Goal: Task Accomplishment & Management: Complete application form

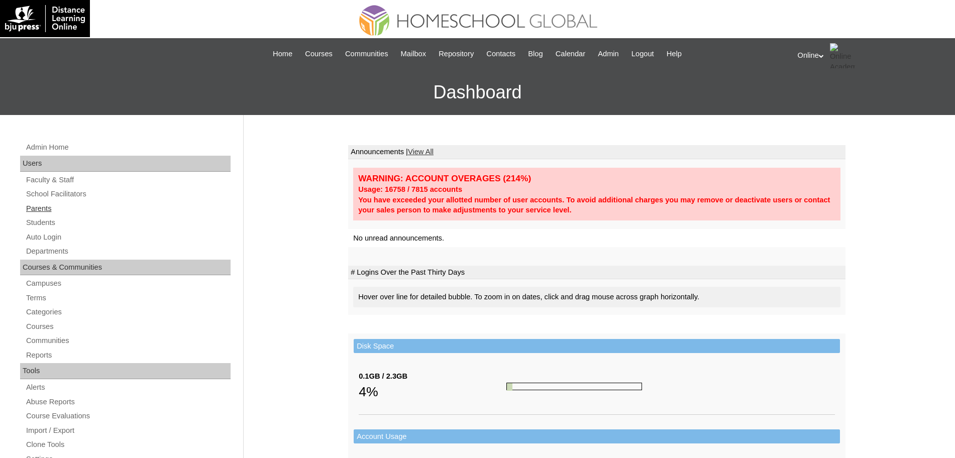
click at [47, 211] on link "Parents" at bounding box center [128, 209] width 206 height 13
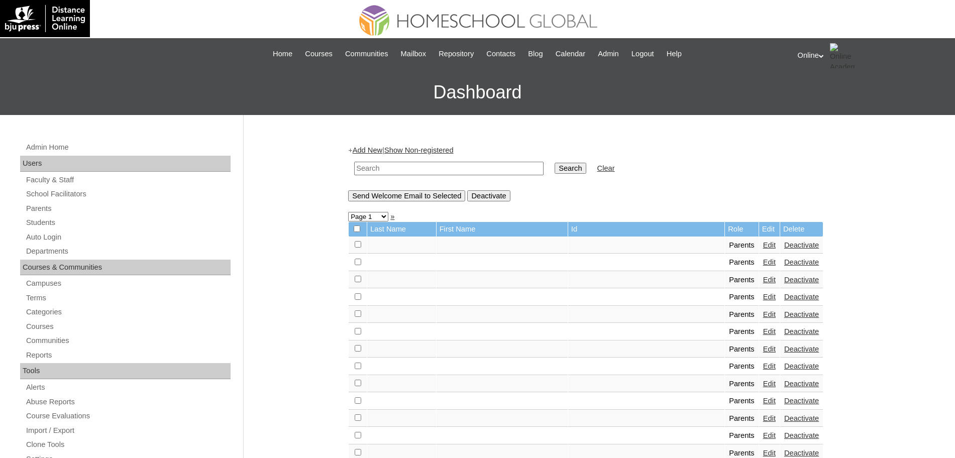
click at [47, 211] on link "Parents" at bounding box center [128, 209] width 206 height 13
click at [380, 152] on link "Add New" at bounding box center [368, 150] width 30 height 8
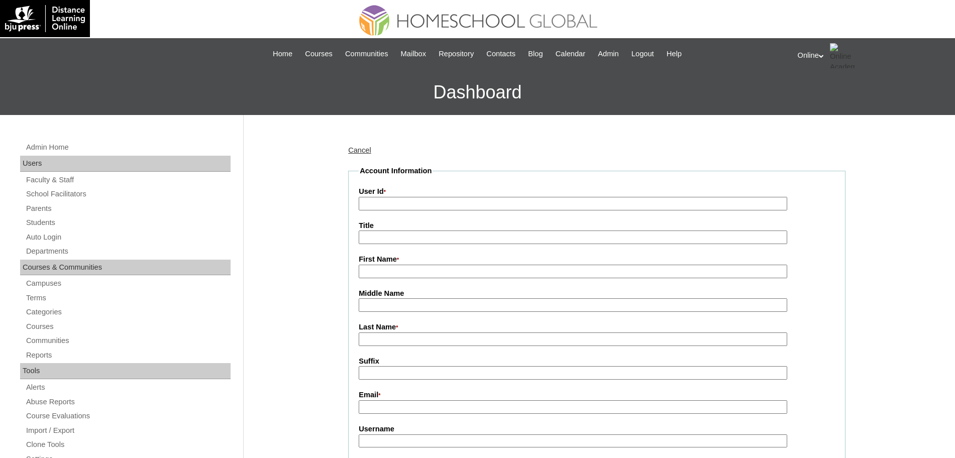
click at [414, 272] on input "First Name *" at bounding box center [573, 272] width 429 height 14
paste input "Amylene Febrin"
click at [405, 274] on input "Amylene Febrin" at bounding box center [573, 272] width 429 height 14
type input "Amylene"
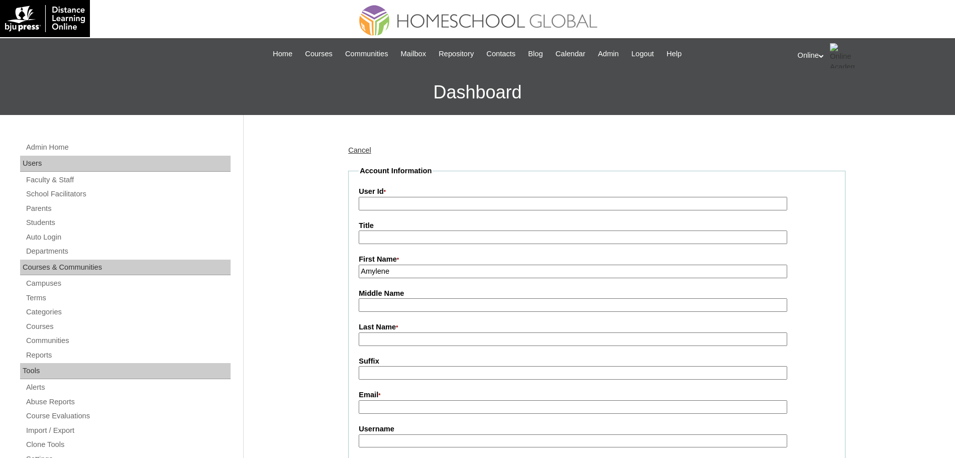
click at [379, 337] on input "Last Name *" at bounding box center [573, 340] width 429 height 14
paste input "Febrin"
type input "Febrin"
click at [442, 199] on input "User Id *" at bounding box center [573, 204] width 429 height 14
paste input "HGP0210-OACAD2025"
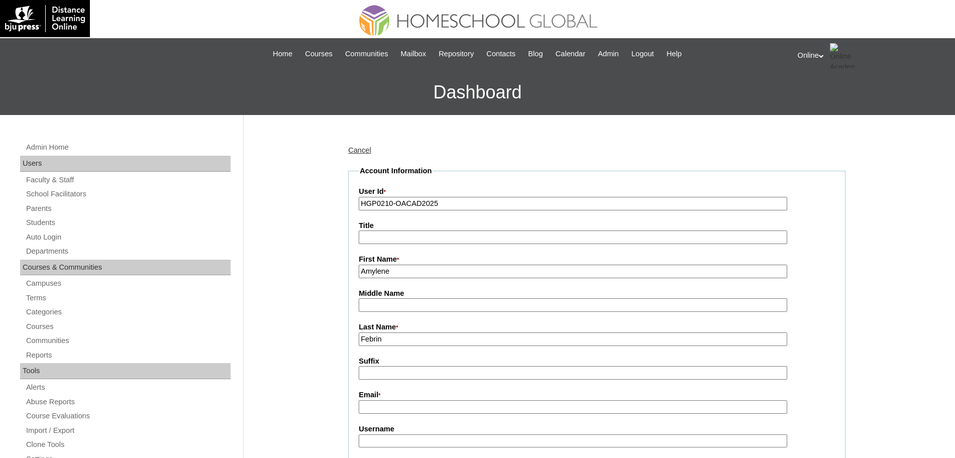
type input "HGP0210-OACAD2025"
click at [405, 408] on input "Email *" at bounding box center [573, 408] width 429 height 14
paste input "alcantara.amy@gmail.com"
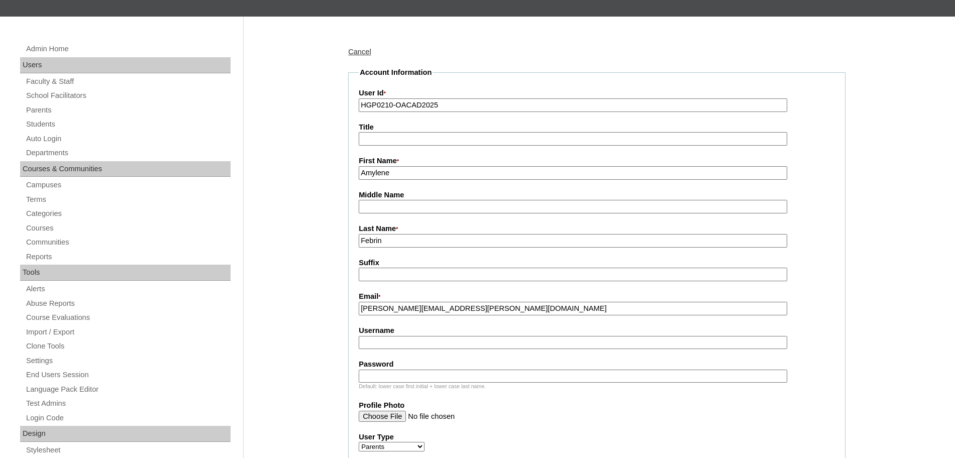
scroll to position [183, 0]
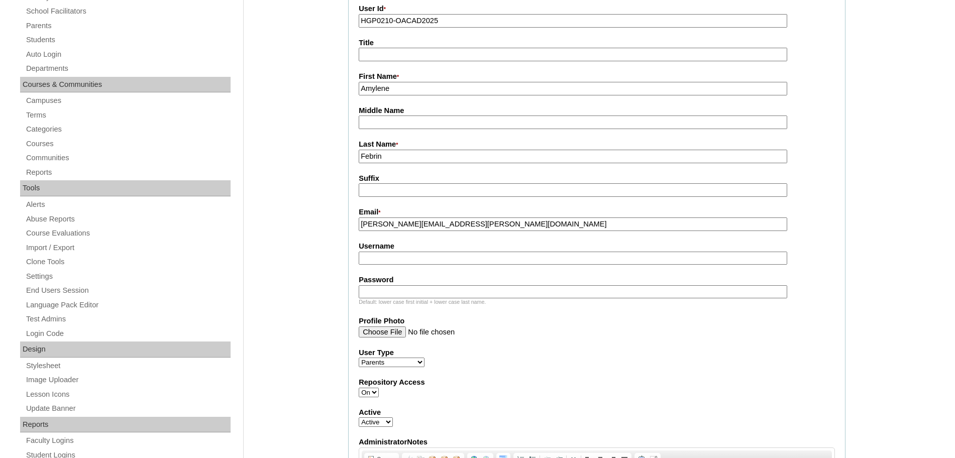
type input "alcantara.amy@gmail.com"
click at [395, 262] on input "Username" at bounding box center [573, 259] width 429 height 14
paste input "aalcantara2025"
type input "aalcantara2025"
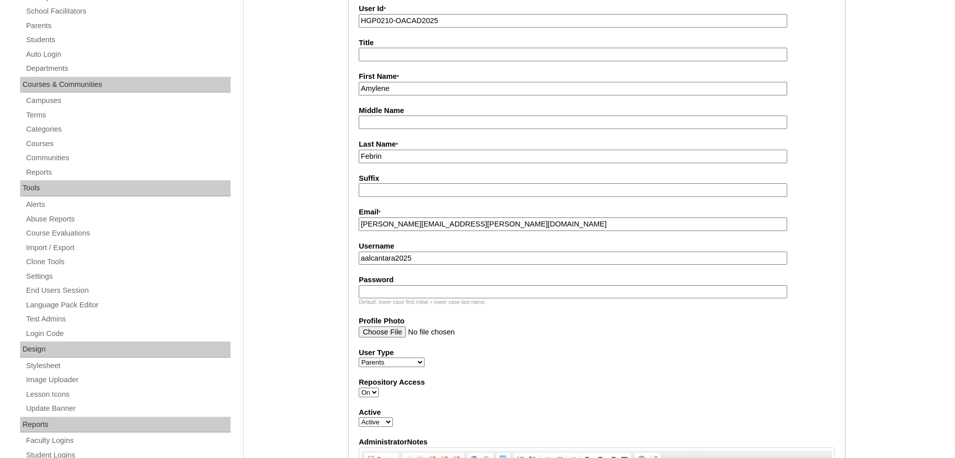
click at [436, 295] on input "Password" at bounding box center [573, 292] width 429 height 14
paste input "hNbfE"
type input "hNbfE"
click at [647, 332] on input "Profile Photo" at bounding box center [573, 332] width 429 height 11
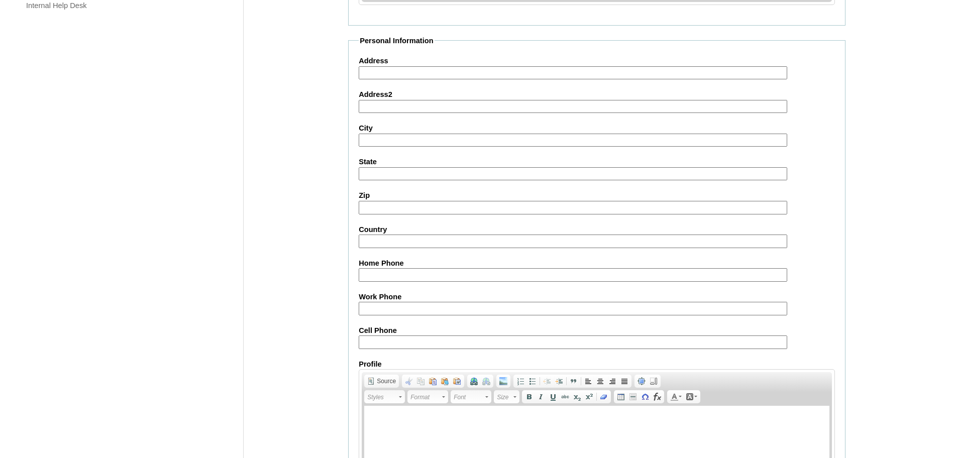
scroll to position [900, 0]
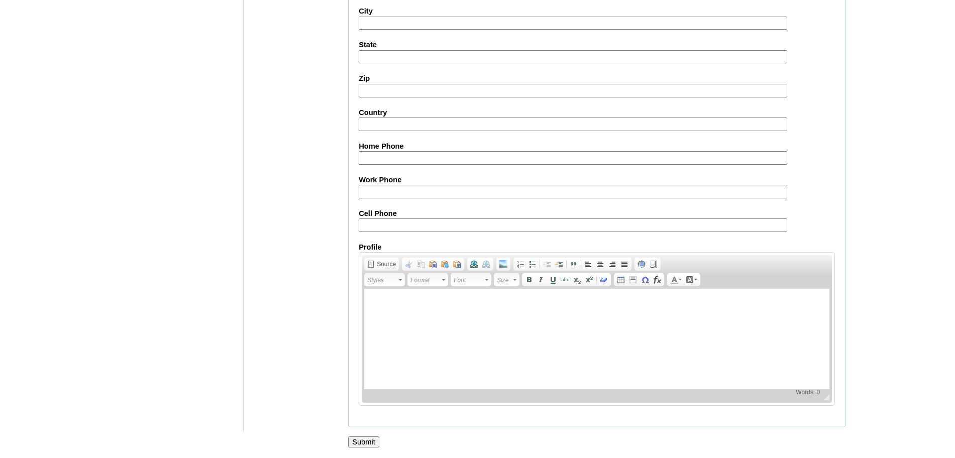
click at [373, 445] on input "Submit" at bounding box center [363, 442] width 31 height 11
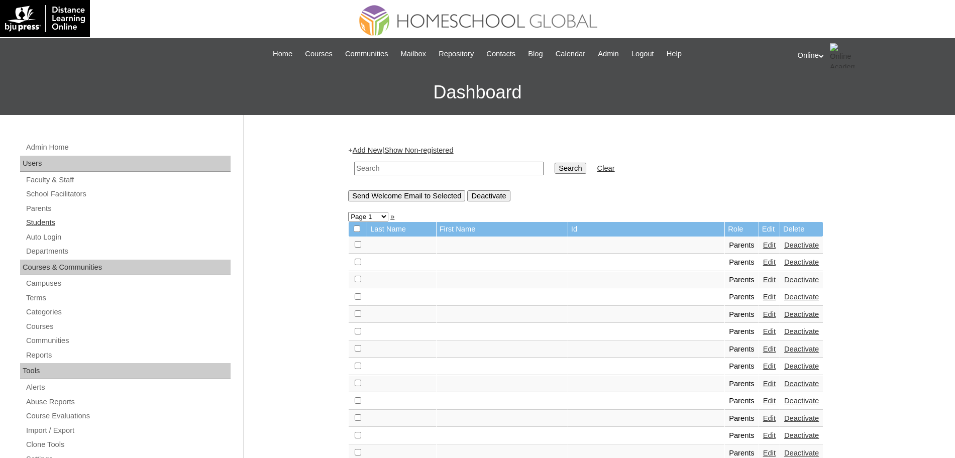
click at [49, 226] on link "Students" at bounding box center [128, 223] width 206 height 13
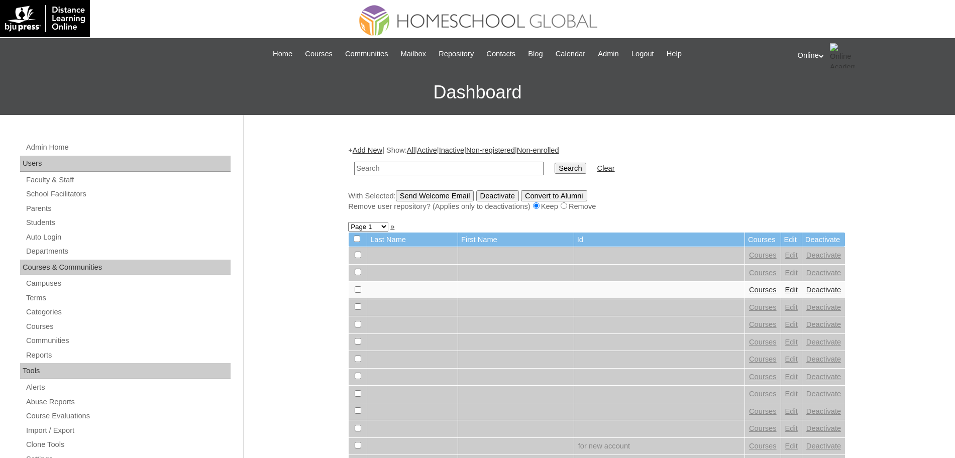
click at [366, 146] on link "Add New" at bounding box center [368, 150] width 30 height 8
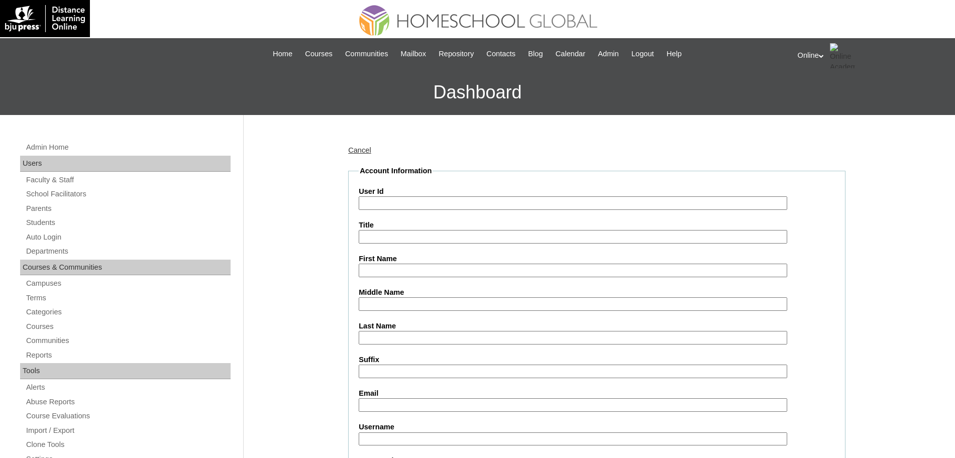
click at [427, 208] on input "User Id" at bounding box center [573, 203] width 429 height 14
paste input "HG256OACAD2025"
type input "HG256OACAD2025"
click at [396, 274] on input "First Name" at bounding box center [573, 271] width 429 height 14
paste input "Vittoria"
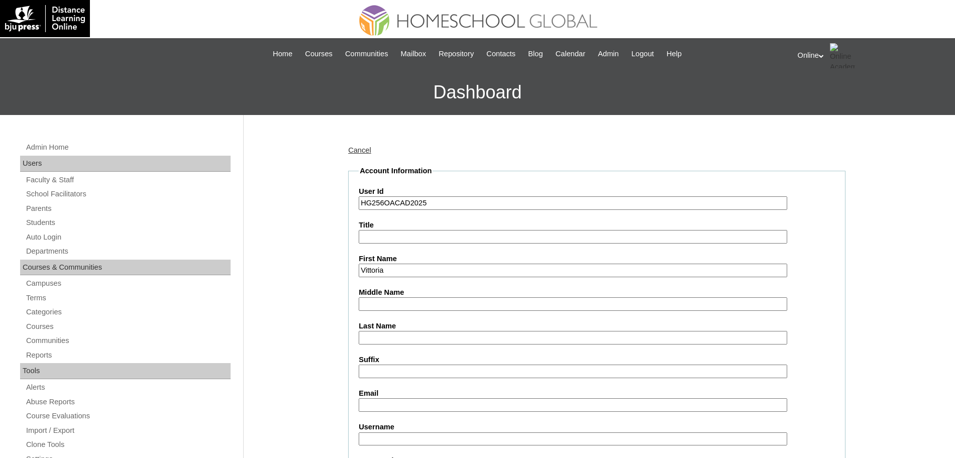
type input "Vittoria"
click at [376, 339] on input "Last Name" at bounding box center [573, 338] width 429 height 14
paste input "Alcantara"
type input "Alcantara"
click at [393, 404] on input "Email" at bounding box center [573, 406] width 429 height 14
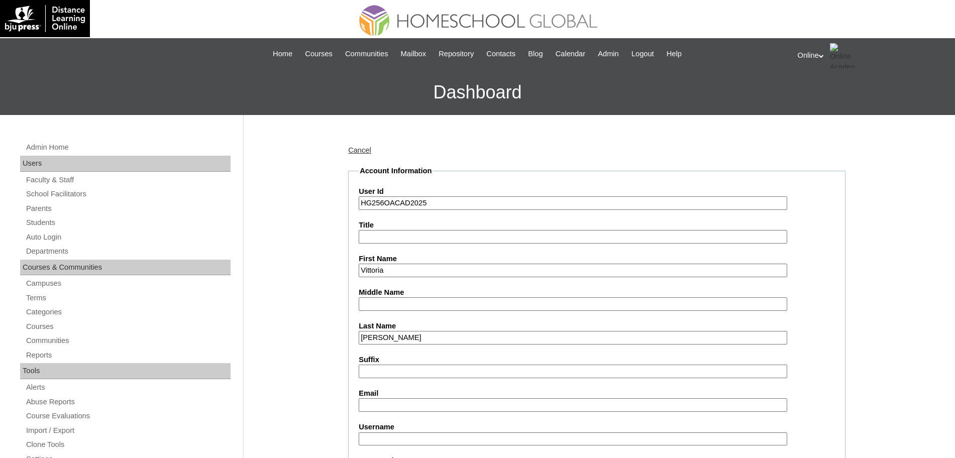
paste input "alcantara.amy@gmail.com"
type input "alcantara.amy@gmail.com"
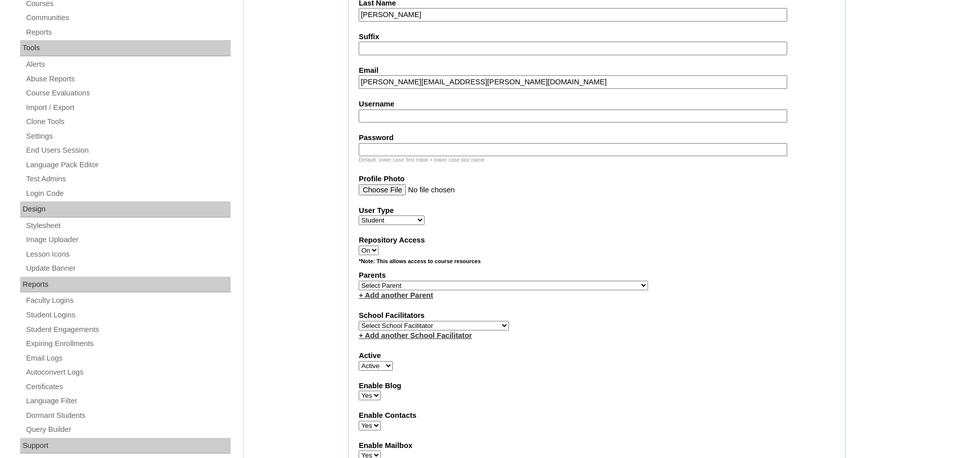
scroll to position [325, 0]
click at [401, 122] on fieldset "Account Information User Id HG256OACAD2025 Title First Name Vittoria Middle Nam…" at bounding box center [597, 247] width 498 height 813
click at [401, 118] on input "Username" at bounding box center [573, 115] width 429 height 14
paste input "vittoria.alcantara2025"
type input "vittoria.alcantara2025"
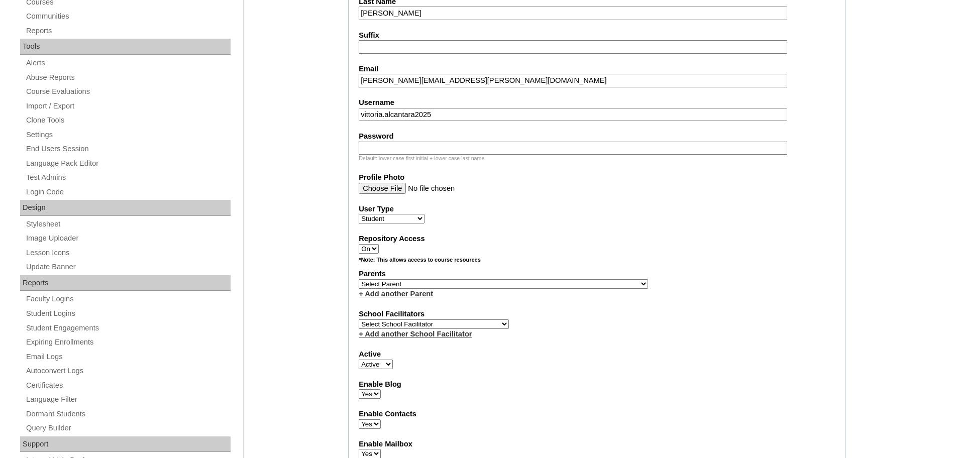
click at [386, 135] on label "Password" at bounding box center [597, 136] width 476 height 11
click at [386, 142] on input "Password" at bounding box center [573, 149] width 429 height 14
click at [383, 144] on input "Password" at bounding box center [573, 149] width 429 height 14
paste input "LLmBv"
type input "LLmBv"
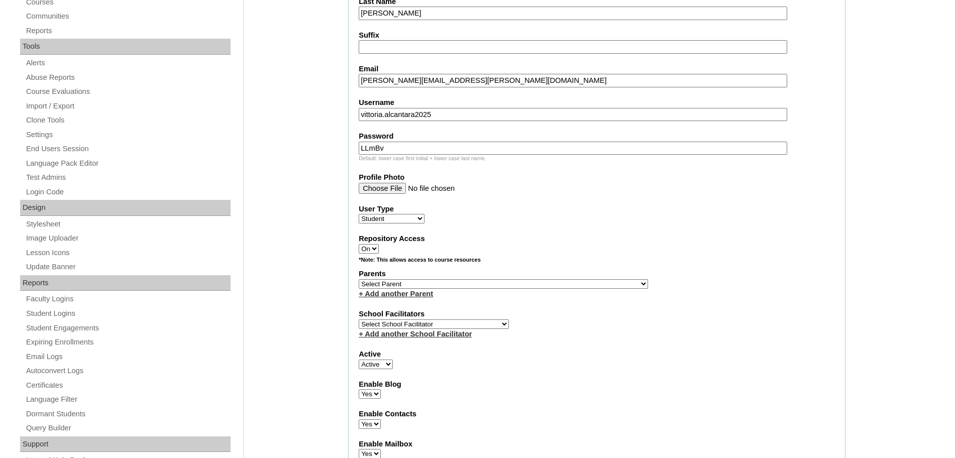
click at [624, 226] on fieldset "Account Information User Id HG256OACAD2025 Title First Name Vittoria Middle Nam…" at bounding box center [597, 247] width 498 height 813
click at [454, 285] on select "Select Parent , , , , , , , , , , , , , , , , , , , , , , , , , , , , , , , , ,…" at bounding box center [503, 284] width 289 height 10
select select "43902"
click at [359, 279] on select "Select Parent , , , , , , , , , , , , , , , , , , , , , , , , , , , , , , , , ,…" at bounding box center [503, 284] width 289 height 10
click at [450, 327] on select "Select School Facilitator Norman Añain Ruffa Abadijas Mary Abella Gloryfe Abion…" at bounding box center [434, 325] width 150 height 10
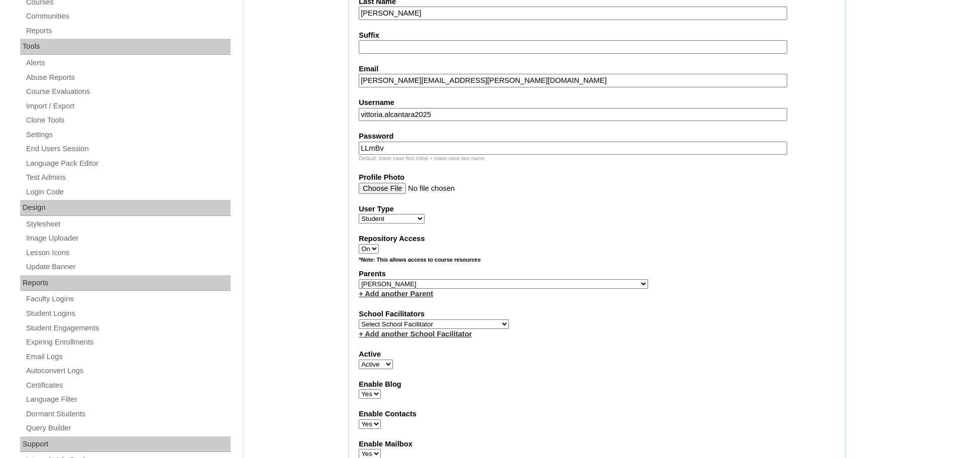
select select "32656"
click at [359, 320] on select "Select School Facilitator Norman Añain Ruffa Abadijas Mary Abella Gloryfe Abion…" at bounding box center [434, 325] width 150 height 10
click at [629, 244] on div "Repository Access On Off" at bounding box center [597, 244] width 476 height 20
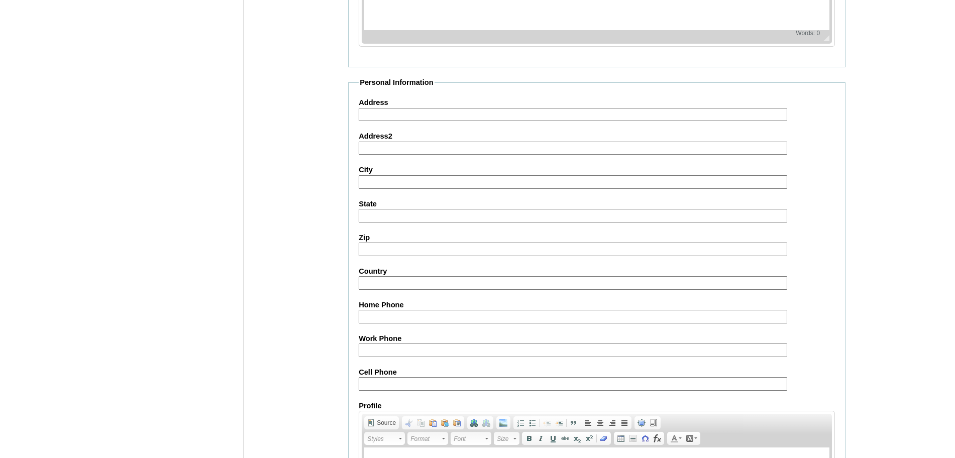
scroll to position [1071, 0]
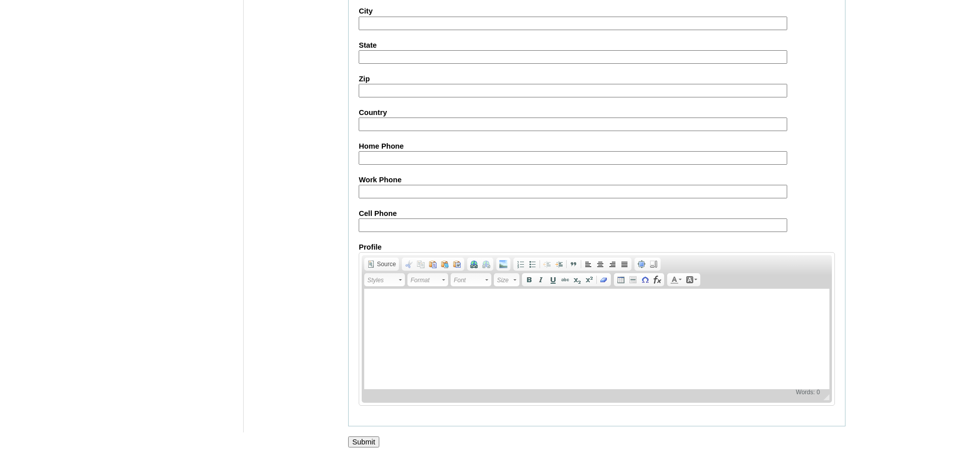
click at [372, 442] on input "Submit" at bounding box center [363, 442] width 31 height 11
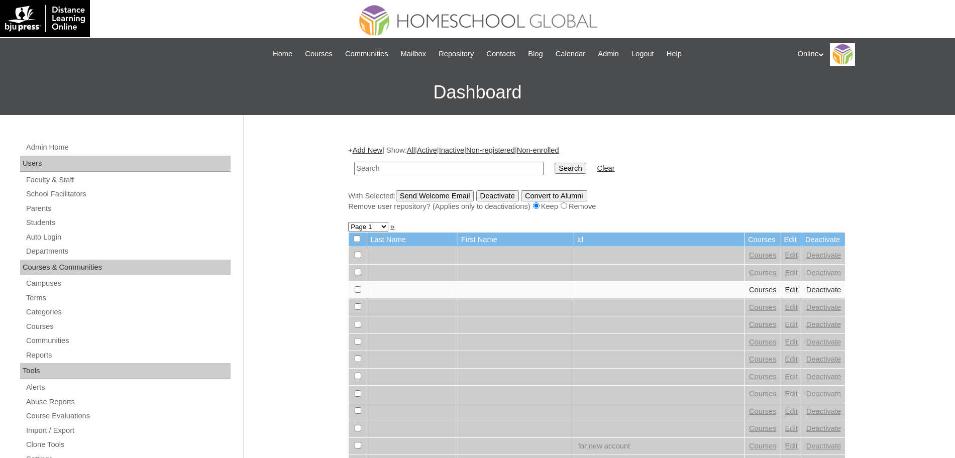
click at [366, 167] on input "text" at bounding box center [448, 169] width 189 height 14
type input "vittoria"
click at [555, 163] on input "Search" at bounding box center [570, 168] width 31 height 11
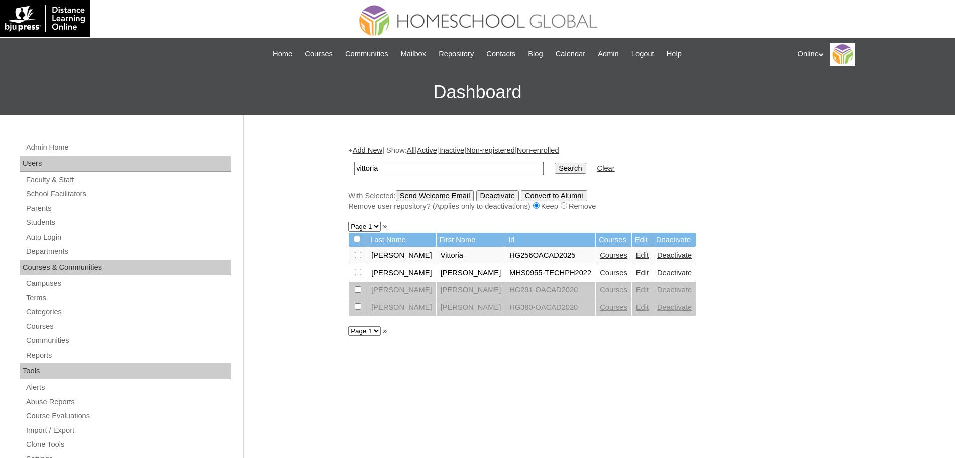
click at [600, 256] on link "Courses" at bounding box center [614, 255] width 28 height 8
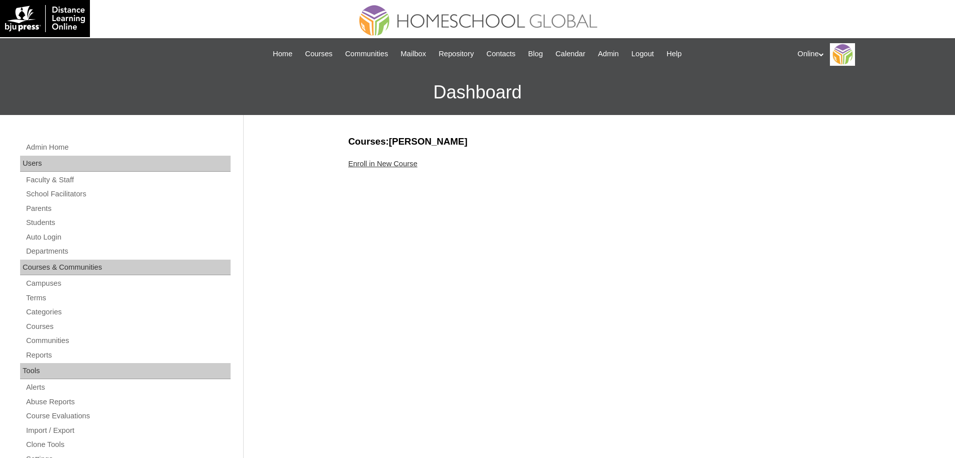
click at [389, 162] on link "Enroll in New Course" at bounding box center [382, 164] width 69 height 8
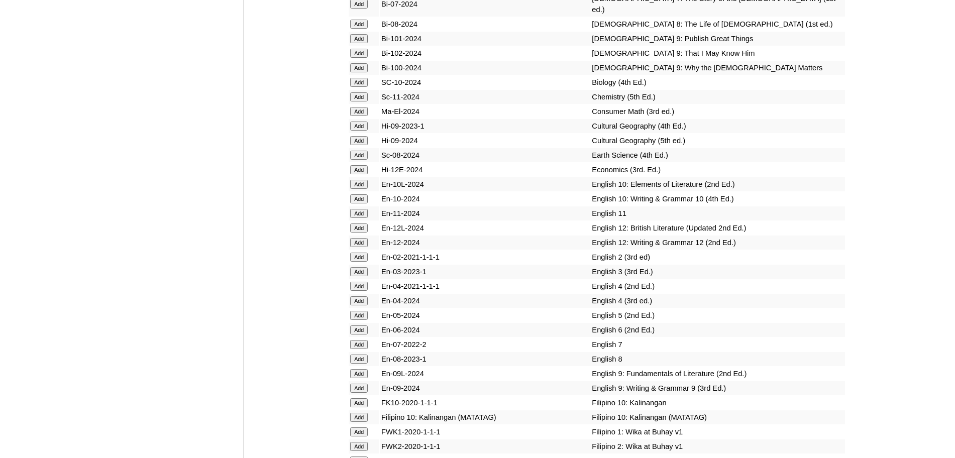
scroll to position [2563, 0]
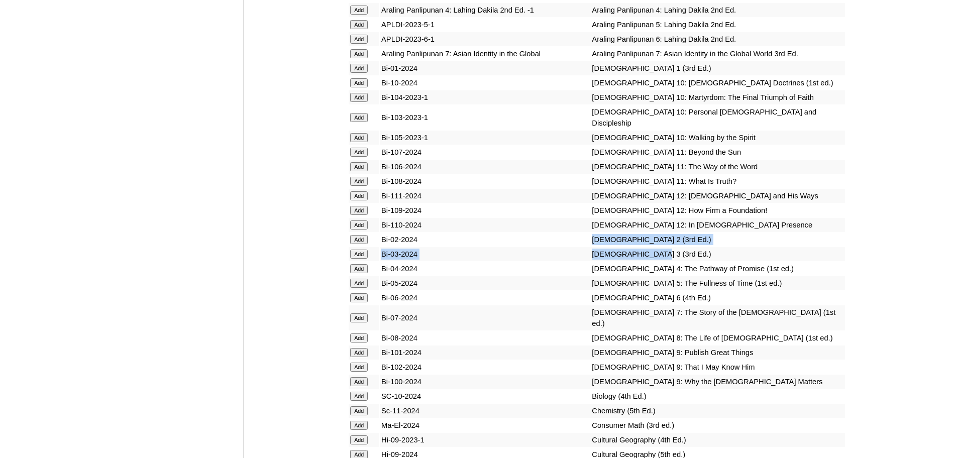
drag, startPoint x: 639, startPoint y: 303, endPoint x: 497, endPoint y: 290, distance: 142.3
click at [361, 244] on input "Add" at bounding box center [359, 239] width 18 height 9
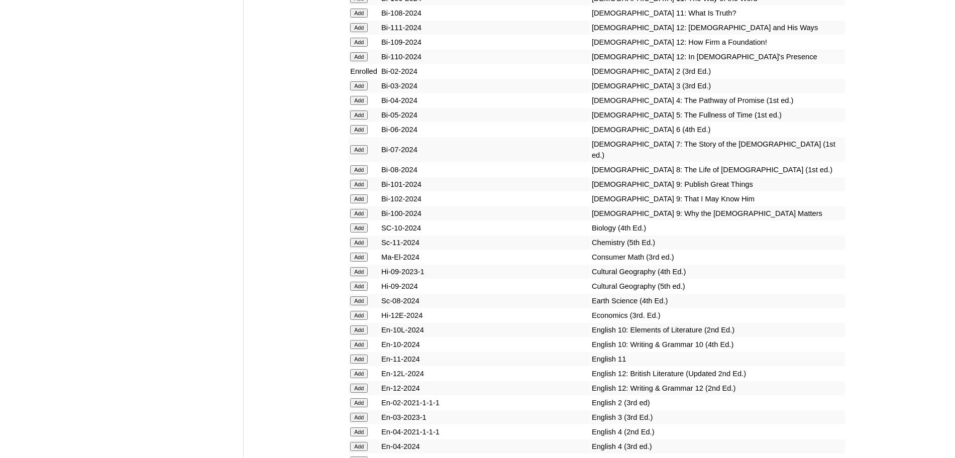
scroll to position [2877, 0]
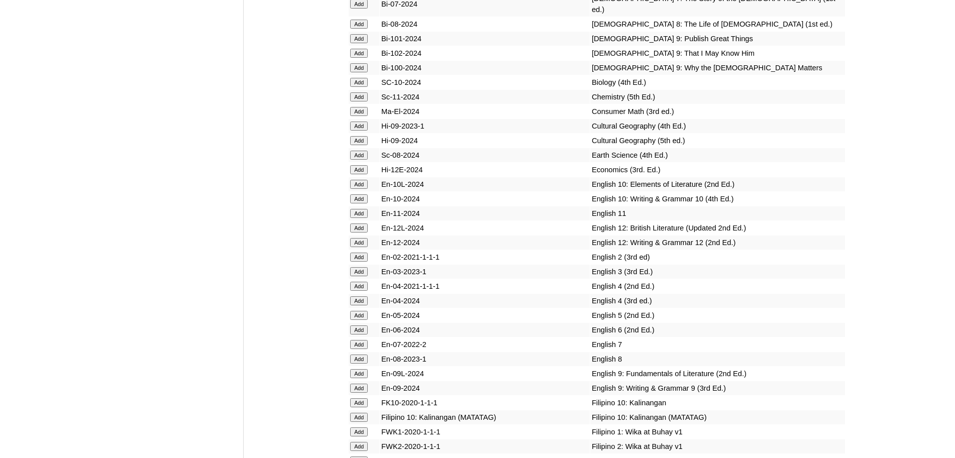
click at [359, 262] on input "Add" at bounding box center [359, 257] width 18 height 9
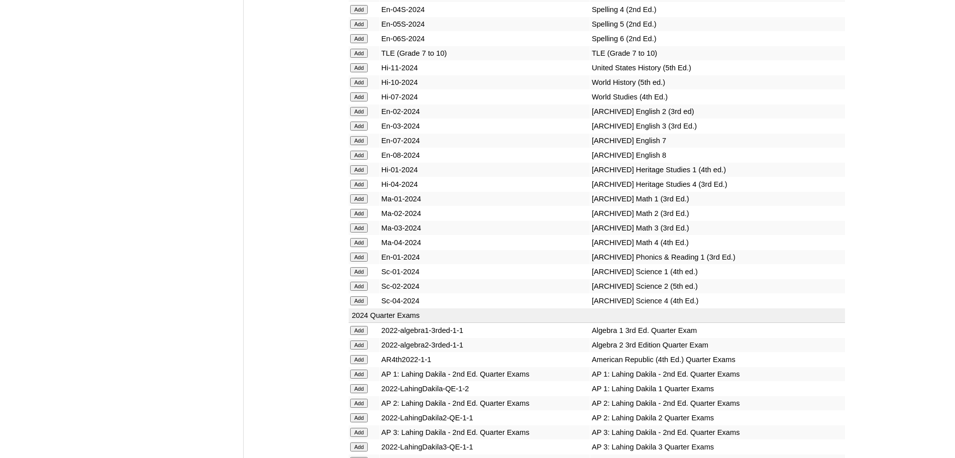
scroll to position [4134, 0]
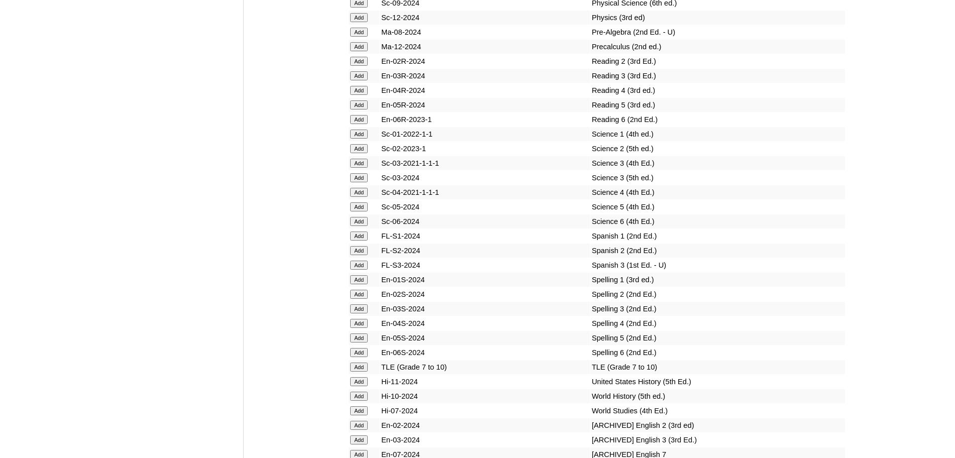
click at [356, 66] on input "Add" at bounding box center [359, 61] width 18 height 9
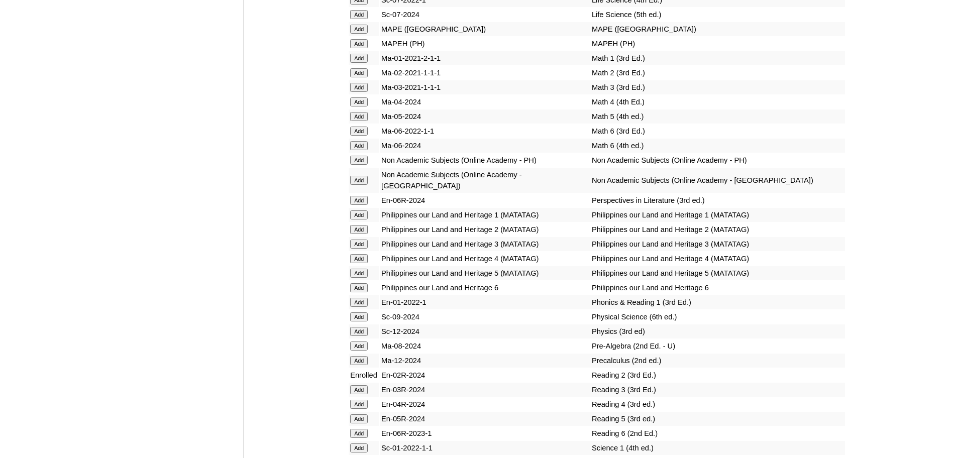
scroll to position [4134, 0]
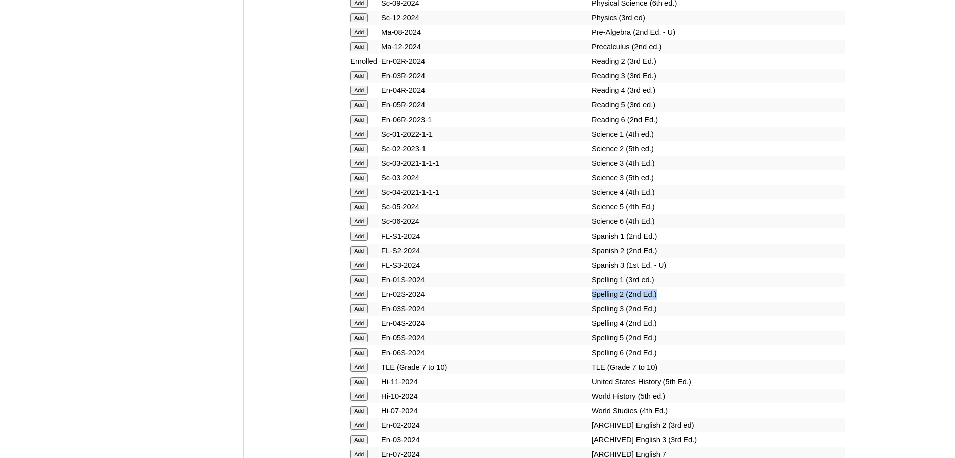
drag, startPoint x: 565, startPoint y: 326, endPoint x: 657, endPoint y: 327, distance: 91.5
click at [657, 302] on tr "Add En-02S-2024 Spelling 2 (2nd Ed.)" at bounding box center [597, 294] width 496 height 14
click at [362, 299] on input "Add" at bounding box center [359, 294] width 18 height 9
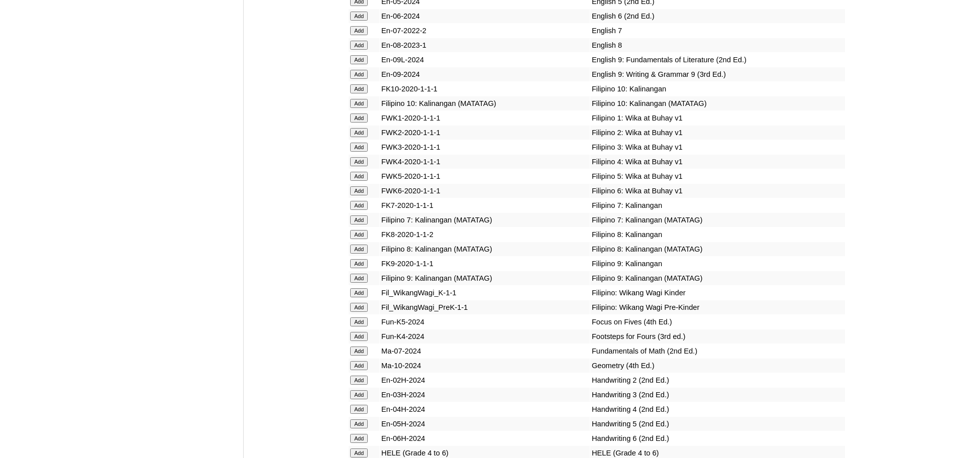
scroll to position [3506, 0]
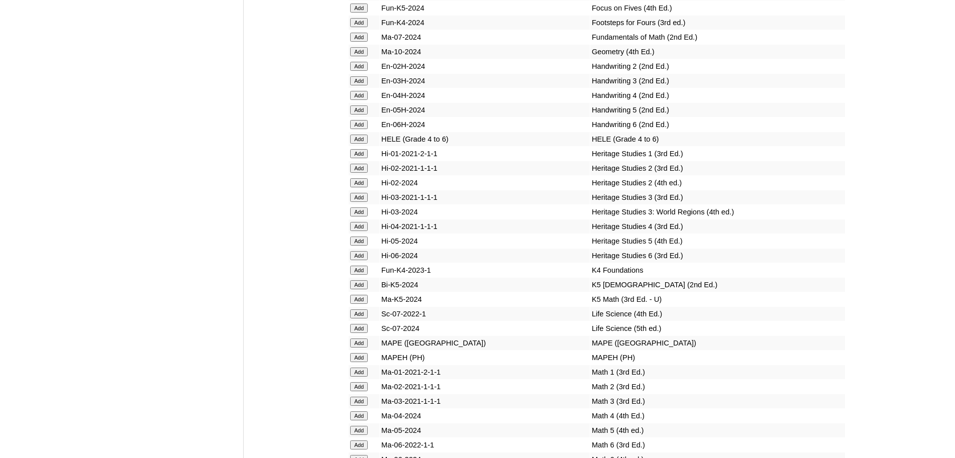
click at [365, 391] on input "Add" at bounding box center [359, 386] width 18 height 9
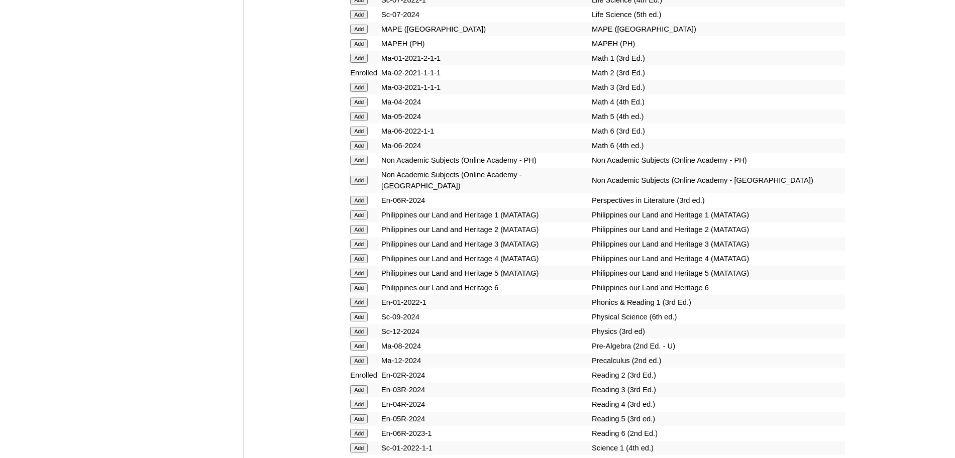
scroll to position [4134, 0]
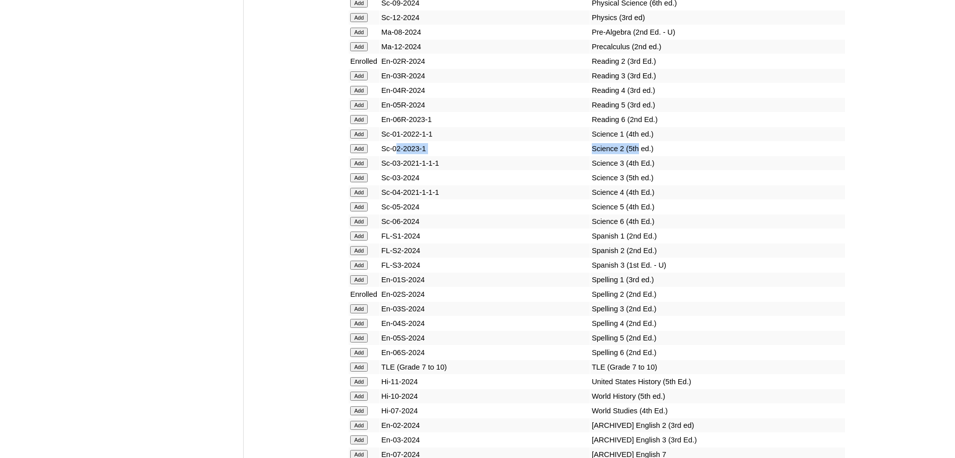
drag, startPoint x: 617, startPoint y: 181, endPoint x: 399, endPoint y: 182, distance: 218.1
click at [399, 156] on tr "Add Sc-02-2023-1 Science 2 (5th ed.)" at bounding box center [597, 149] width 496 height 14
click at [363, 153] on input "Add" at bounding box center [359, 148] width 18 height 9
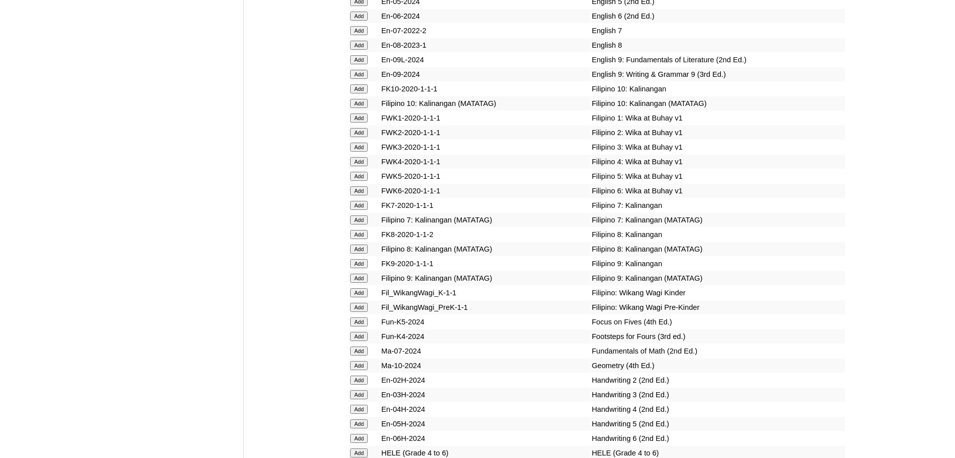
scroll to position [3506, 0]
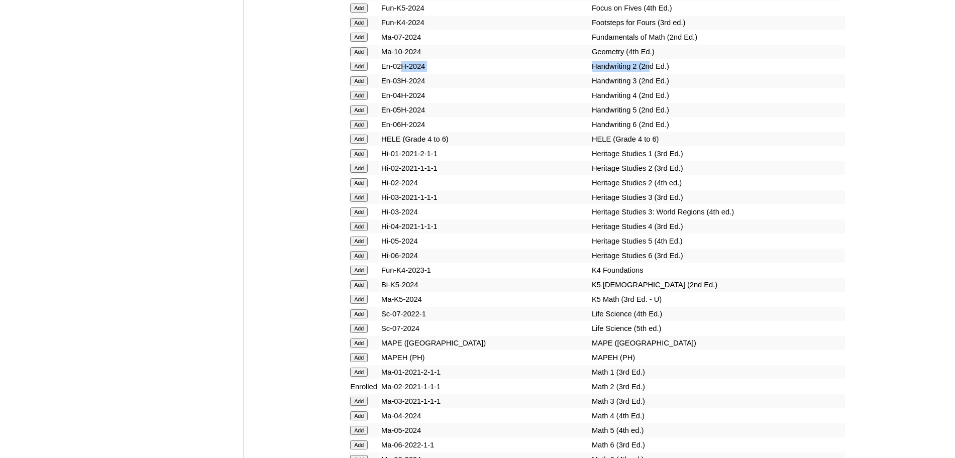
drag, startPoint x: 626, startPoint y: 112, endPoint x: 402, endPoint y: 109, distance: 224.1
click at [402, 73] on tr "Add En-02H-2024 Handwriting 2 (2nd Ed.)" at bounding box center [597, 66] width 496 height 14
click at [365, 71] on input "Add" at bounding box center [359, 66] width 18 height 9
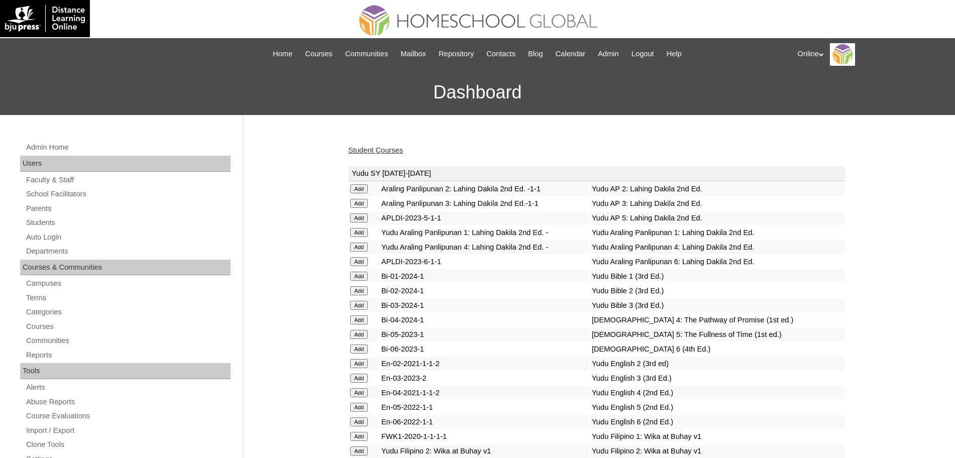
scroll to position [2249, 0]
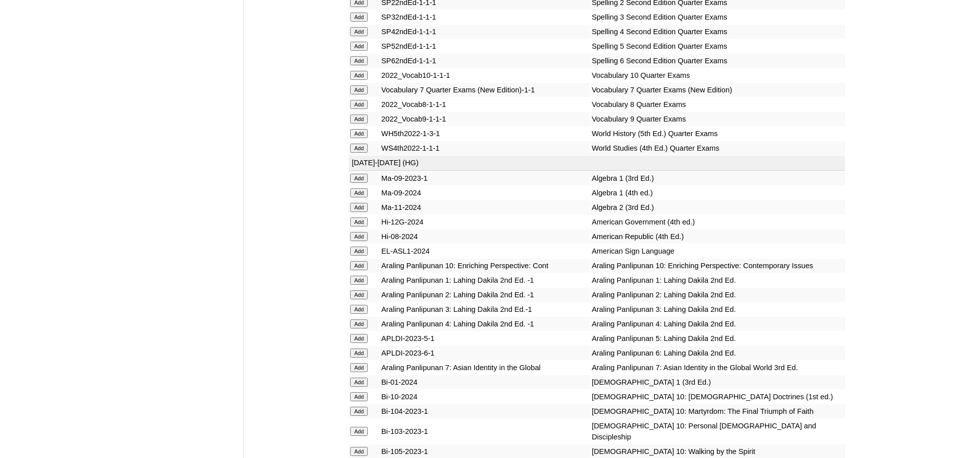
click at [358, 300] on input "Add" at bounding box center [359, 294] width 18 height 9
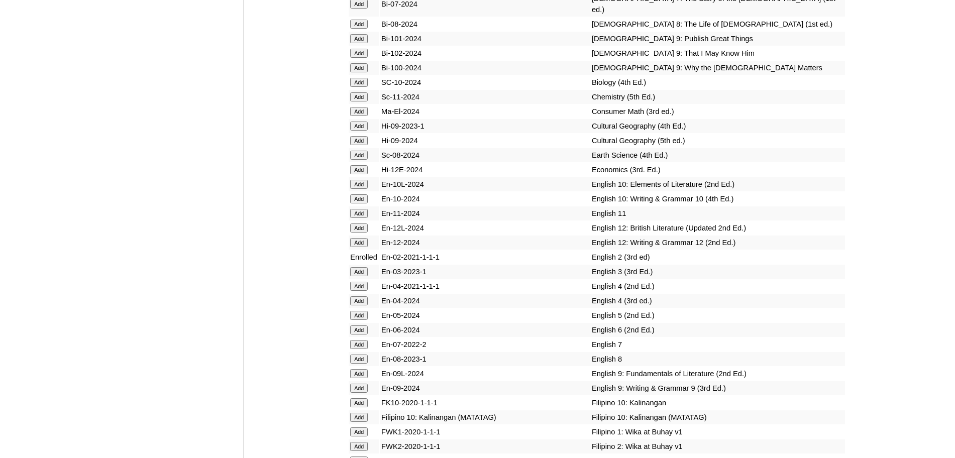
scroll to position [3192, 0]
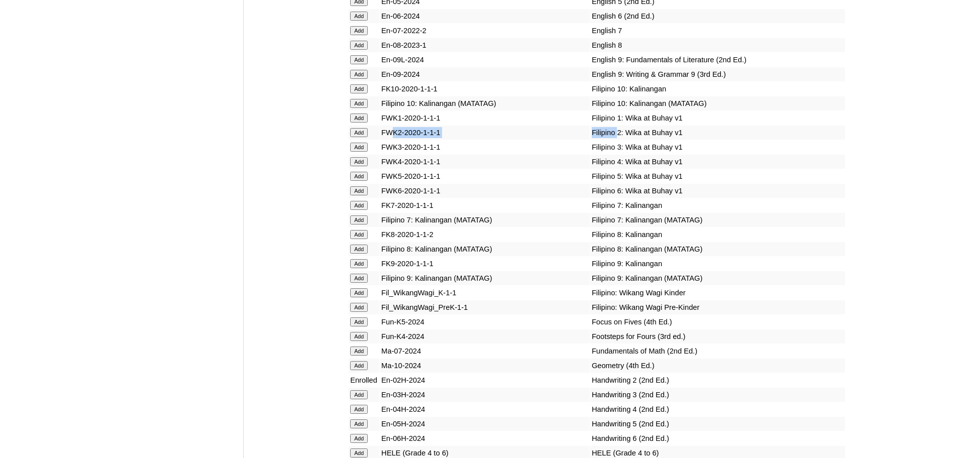
drag, startPoint x: 594, startPoint y: 177, endPoint x: 395, endPoint y: 176, distance: 198.5
click at [395, 140] on tr "Add FWK2-2020-1-1-1 Filipino 2: Wika at Buhay v1" at bounding box center [597, 133] width 496 height 14
click at [368, 137] on input "Add" at bounding box center [359, 132] width 18 height 9
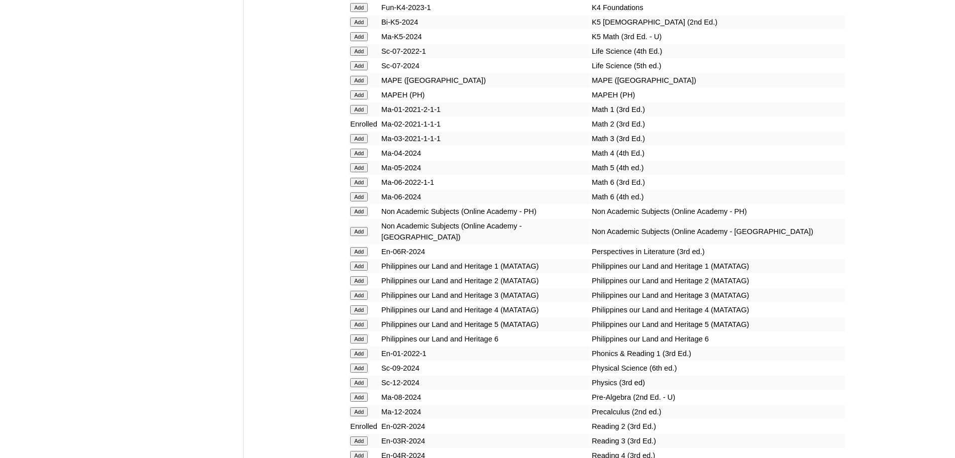
scroll to position [3820, 0]
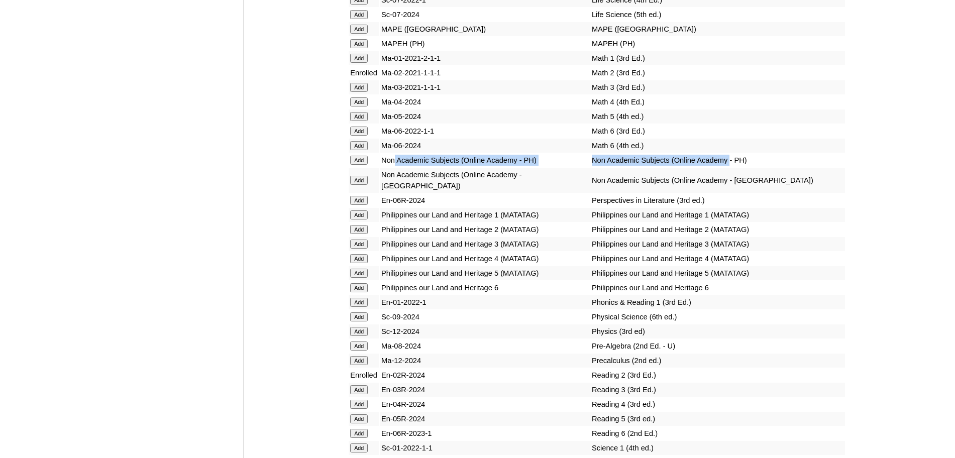
drag, startPoint x: 723, startPoint y: 201, endPoint x: 396, endPoint y: 202, distance: 327.1
click at [396, 167] on tr "Add Non Academic Subjects (Online Academy - PH) Non Academic Subjects (Online A…" at bounding box center [597, 160] width 496 height 14
click at [360, 165] on input "Add" at bounding box center [359, 160] width 18 height 9
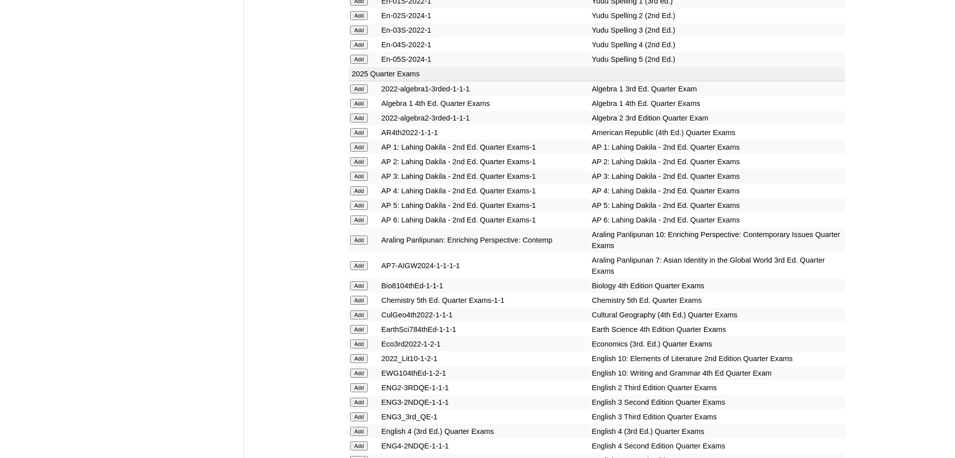
scroll to position [928, 0]
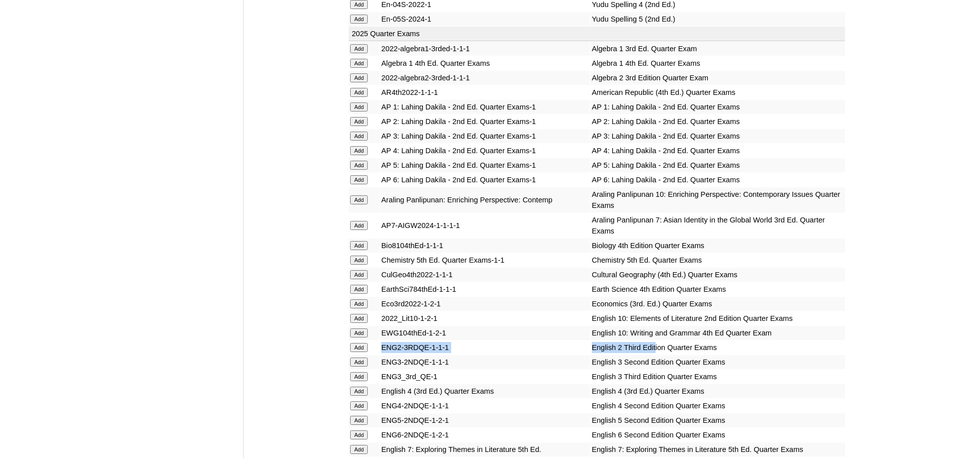
drag, startPoint x: 631, startPoint y: 352, endPoint x: 382, endPoint y: 343, distance: 248.4
click at [382, 343] on tr "Add ENG2-3RDQE-1-1-1 English 2 Third Edition Quarter Exams" at bounding box center [597, 348] width 496 height 14
click at [367, 348] on input "Add" at bounding box center [359, 347] width 18 height 9
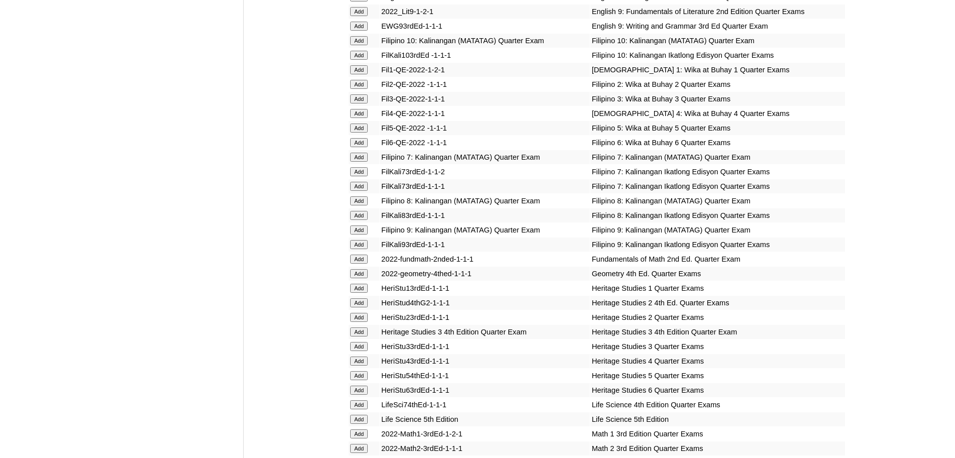
scroll to position [1988, 0]
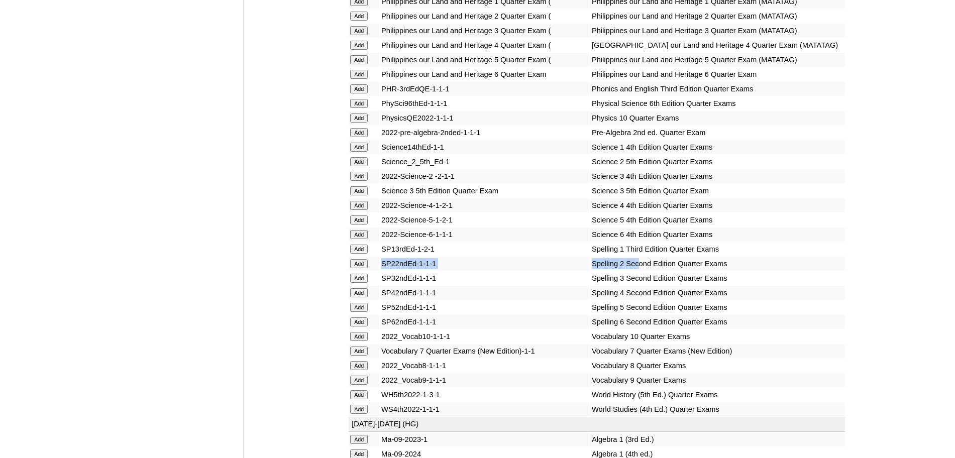
drag, startPoint x: 619, startPoint y: 330, endPoint x: 366, endPoint y: 331, distance: 253.3
click at [366, 271] on tr "Add SP22ndEd-1-1-1 Spelling 2 Second Edition Quarter Exams" at bounding box center [597, 264] width 496 height 14
click at [366, 268] on input "Add" at bounding box center [359, 263] width 18 height 9
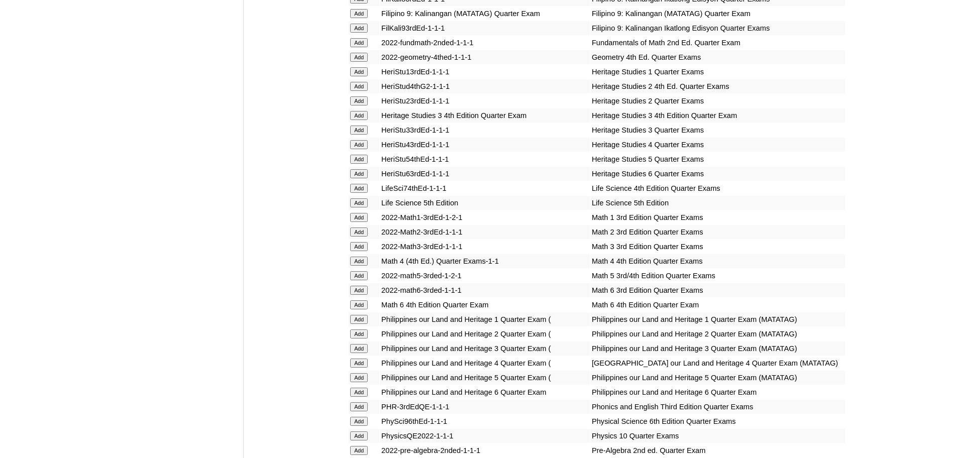
scroll to position [1674, 0]
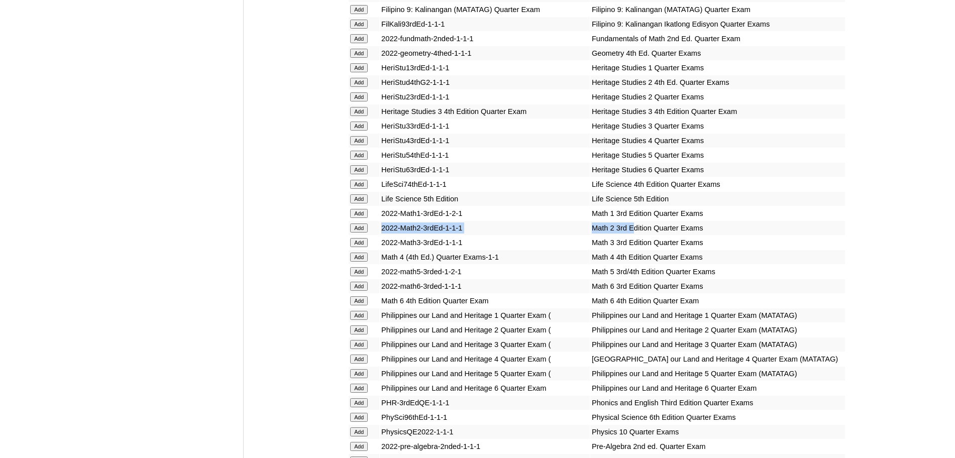
drag, startPoint x: 611, startPoint y: 239, endPoint x: 381, endPoint y: 242, distance: 229.7
click at [381, 235] on tr "Add 2022-Math2-3rdEd-1-1-1 Math 2 3rd Edition Quarter Exams" at bounding box center [597, 228] width 496 height 14
click at [368, 233] on input "Add" at bounding box center [359, 228] width 18 height 9
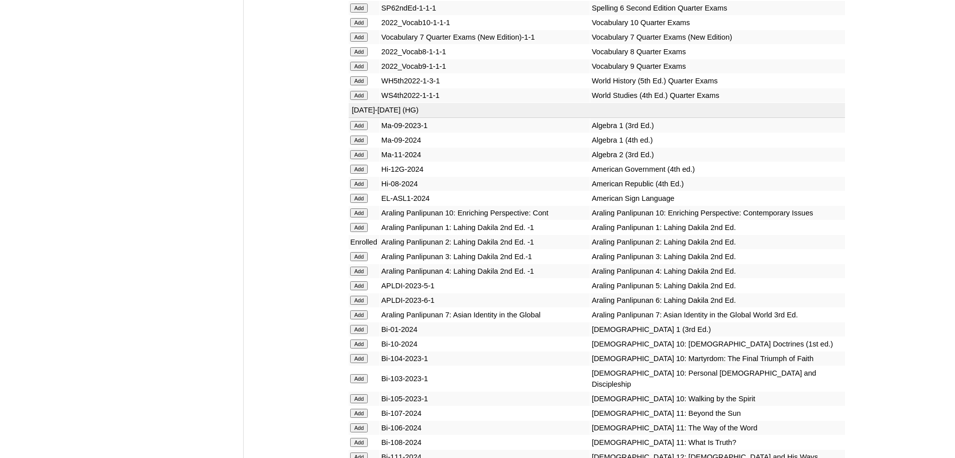
scroll to position [1988, 0]
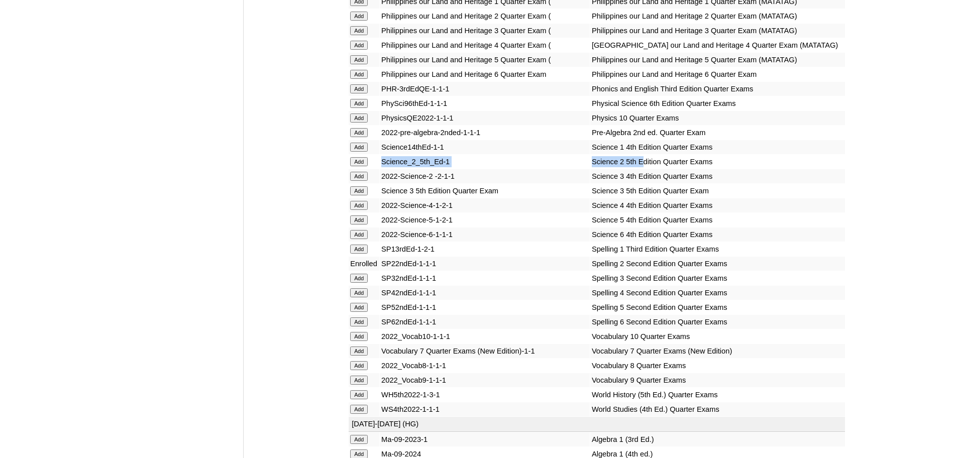
drag, startPoint x: 620, startPoint y: 228, endPoint x: 378, endPoint y: 232, distance: 242.3
click at [378, 169] on tr "Add Science_2_5th_Ed-1 Science 2 5th Edition Quarter Exams" at bounding box center [597, 162] width 496 height 14
click at [360, 166] on input "Add" at bounding box center [359, 161] width 18 height 9
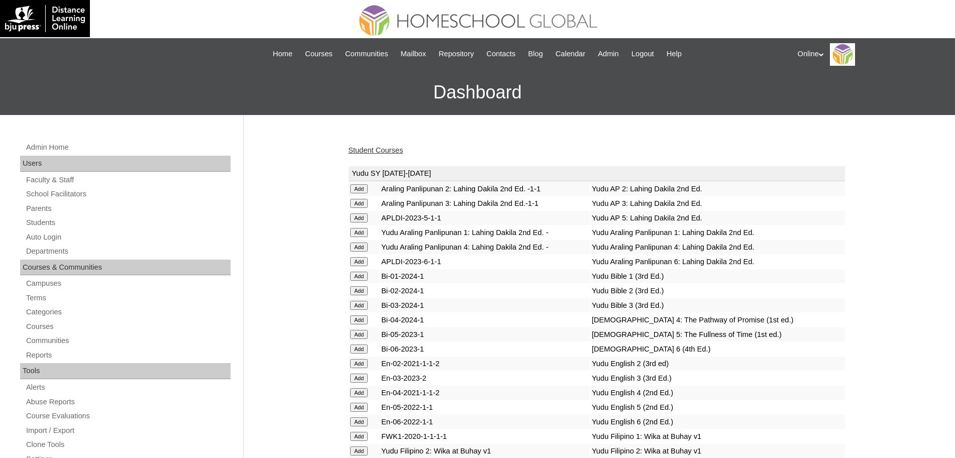
scroll to position [732, 0]
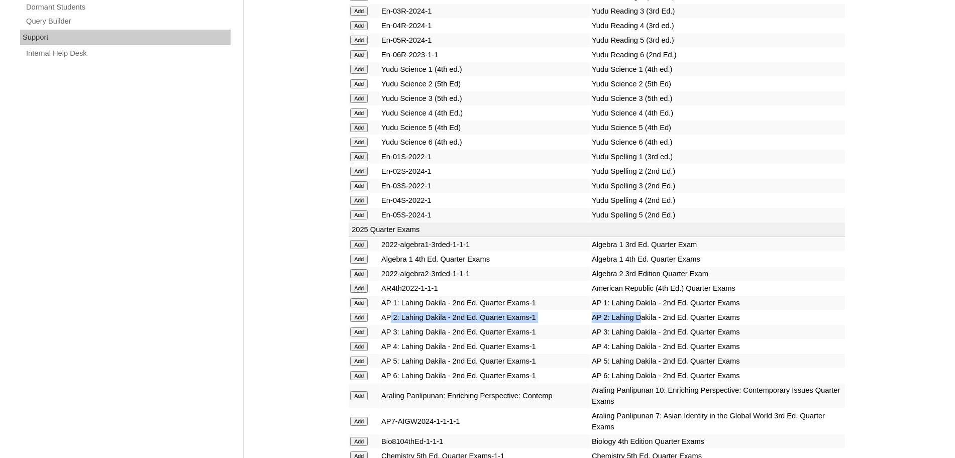
drag, startPoint x: 621, startPoint y: 315, endPoint x: 393, endPoint y: 318, distance: 227.2
click at [393, 318] on tr "Add AP 2: Lahing Dakila - 2nd Ed. Quarter Exams-1 AP 2: Lahing Dakila - 2nd Ed.…" at bounding box center [597, 318] width 496 height 14
click at [366, 319] on input "Add" at bounding box center [359, 317] width 18 height 9
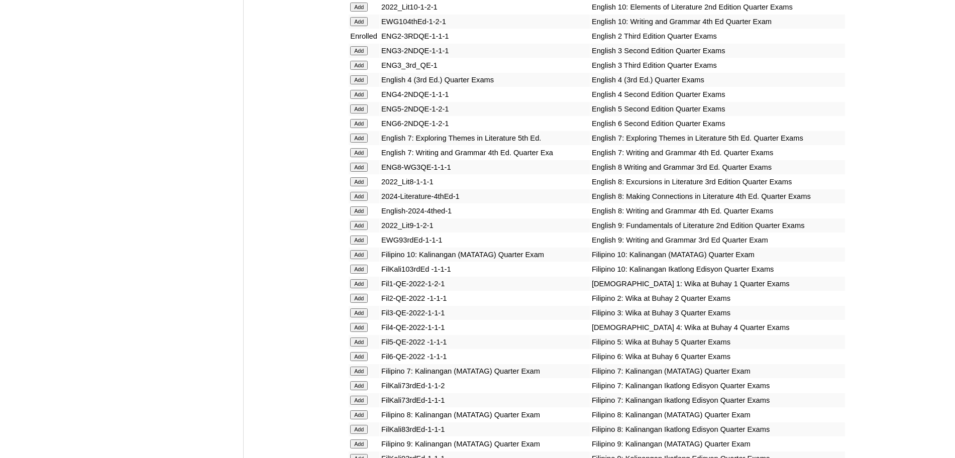
scroll to position [1360, 0]
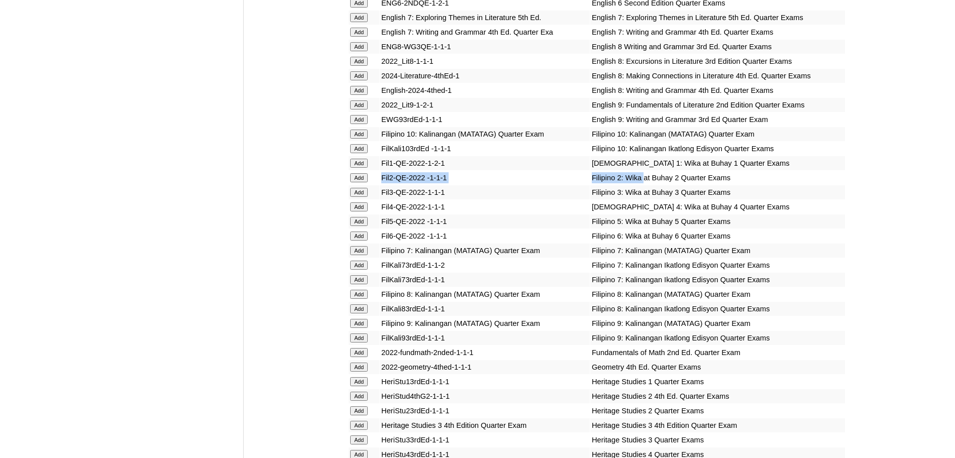
drag, startPoint x: 622, startPoint y: 183, endPoint x: 380, endPoint y: 193, distance: 241.9
click at [380, 185] on tr "Add Fil2-QE-2022 -1-1-1 Filipino 2: Wika at Buhay 2 Quarter Exams" at bounding box center [597, 178] width 496 height 14
click at [365, 182] on input "Add" at bounding box center [359, 177] width 18 height 9
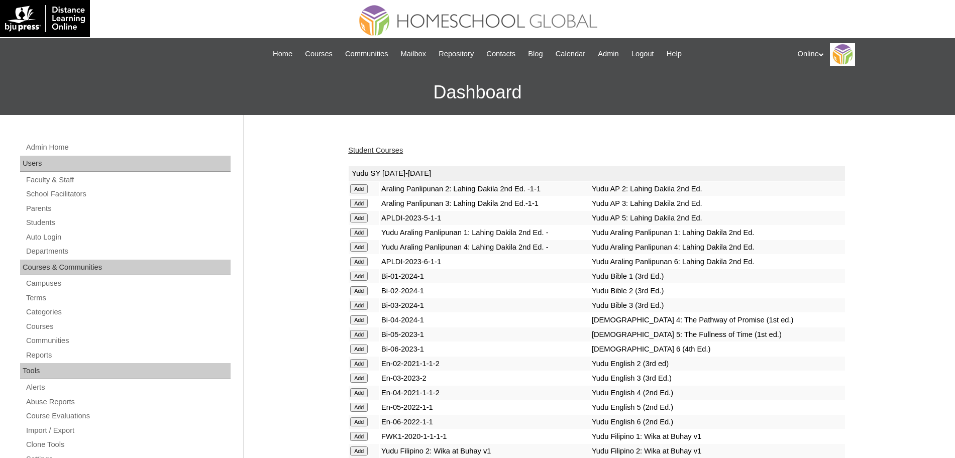
click at [379, 150] on link "Student Courses" at bounding box center [375, 150] width 55 height 8
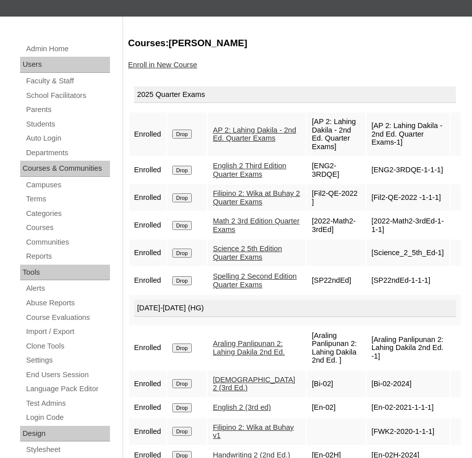
scroll to position [112, 0]
